Goal: Information Seeking & Learning: Learn about a topic

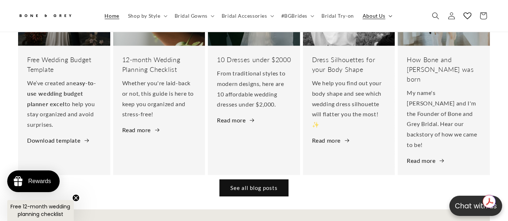
scroll to position [0, 508]
click at [390, 16] on summary "About Us" at bounding box center [376, 15] width 37 height 15
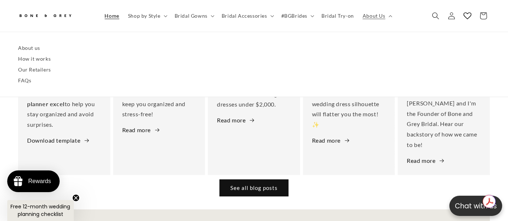
scroll to position [0, 170]
click at [38, 61] on link "How it works" at bounding box center [254, 58] width 472 height 11
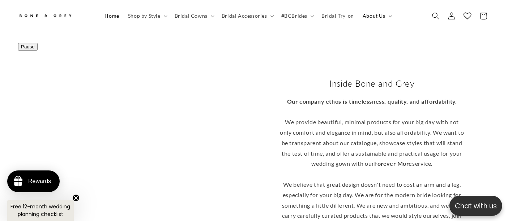
click at [380, 19] on span "About Us" at bounding box center [373, 16] width 23 height 7
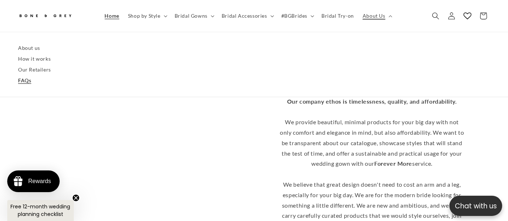
click at [26, 80] on link "FAQs" at bounding box center [254, 81] width 472 height 11
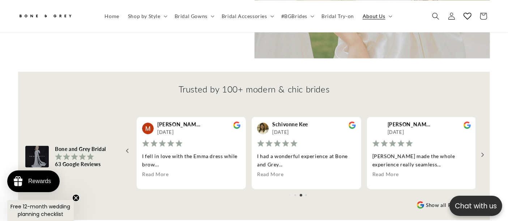
scroll to position [920, 0]
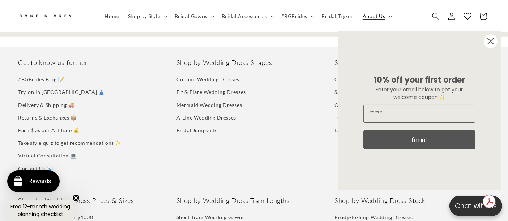
scroll to position [0, 170]
click at [310, 17] on icon at bounding box center [312, 16] width 4 height 2
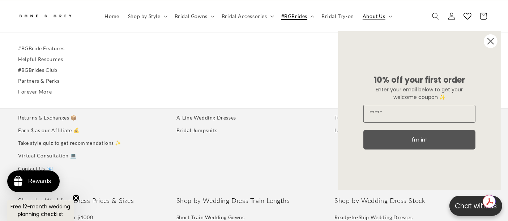
scroll to position [0, 0]
click at [308, 17] on summary "#BGBrides" at bounding box center [297, 15] width 40 height 15
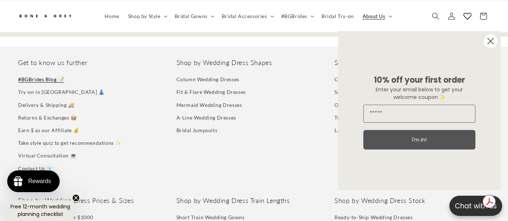
scroll to position [0, 170]
click at [31, 75] on link "#BGBrides Blog 📝" at bounding box center [41, 80] width 46 height 11
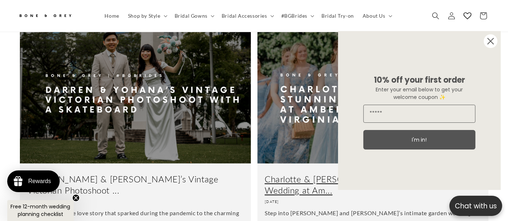
scroll to position [197, 0]
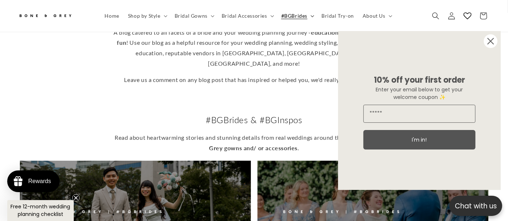
click at [311, 16] on icon at bounding box center [312, 16] width 3 height 2
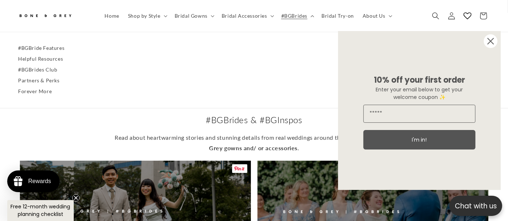
scroll to position [0, 341]
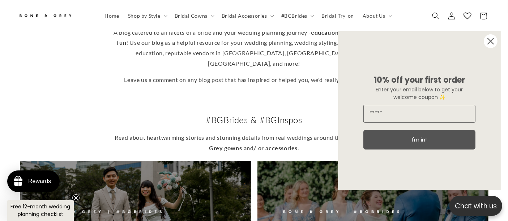
click at [58, 125] on div "#BGBrides & #BGInspos Read about heartwarming stories and stunning details from…" at bounding box center [254, 133] width 508 height 39
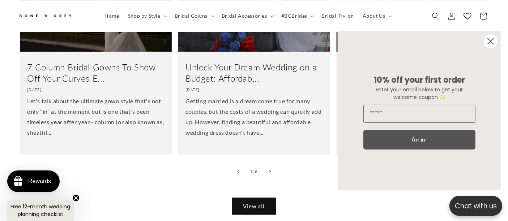
scroll to position [0, 0]
click at [490, 41] on icon "Close dialog" at bounding box center [490, 41] width 6 height 6
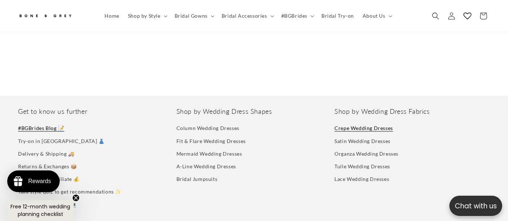
scroll to position [2095, 0]
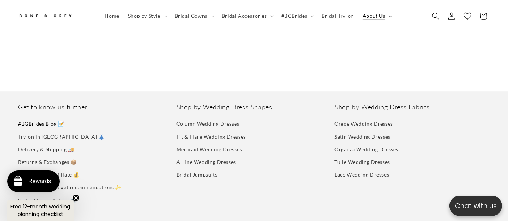
click at [384, 15] on summary "About Us" at bounding box center [376, 15] width 37 height 15
click at [388, 16] on icon at bounding box center [389, 16] width 3 height 2
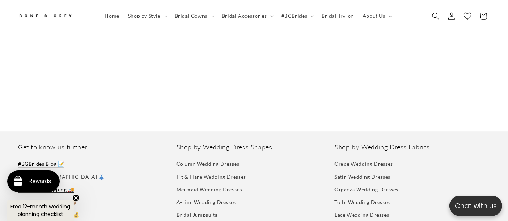
drag, startPoint x: 13, startPoint y: 113, endPoint x: 66, endPoint y: 114, distance: 53.1
copy link "Delivery & Shipping"
drag, startPoint x: 12, startPoint y: 126, endPoint x: 68, endPoint y: 125, distance: 55.3
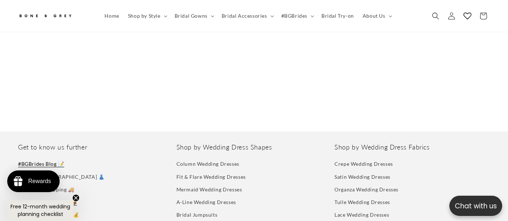
copy link "Returns & Exchanges"
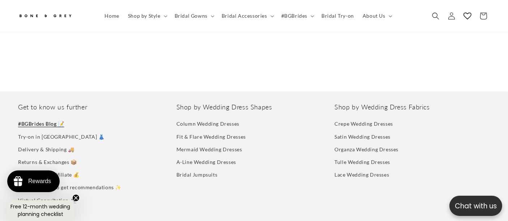
scroll to position [0, 0]
click at [317, 16] on link "Bridal Try-on" at bounding box center [337, 15] width 41 height 15
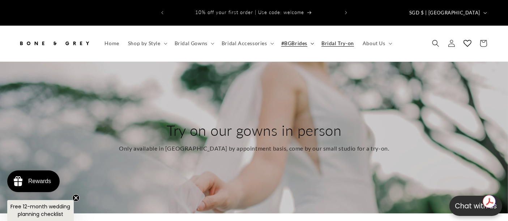
click at [308, 36] on summary "#BGBrides" at bounding box center [297, 43] width 40 height 15
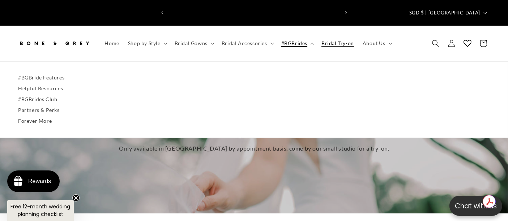
scroll to position [0, 170]
click at [55, 72] on link "#BGBride Features" at bounding box center [254, 77] width 472 height 11
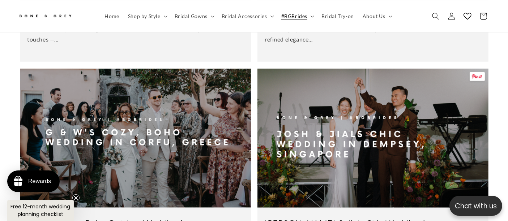
scroll to position [559, 0]
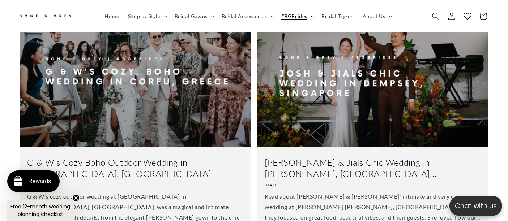
click at [311, 15] on icon at bounding box center [312, 16] width 4 height 2
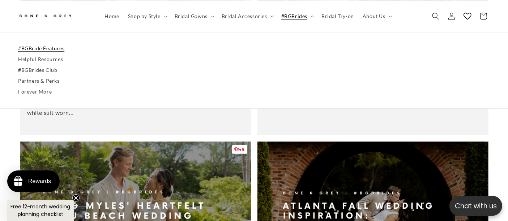
scroll to position [640, 0]
